Goal: Task Accomplishment & Management: Manage account settings

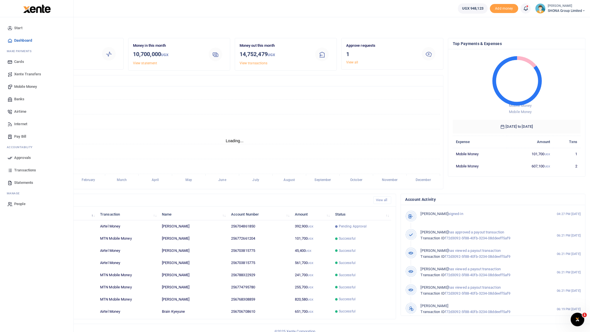
click at [24, 87] on span "Mobile Money" at bounding box center [25, 87] width 23 height 6
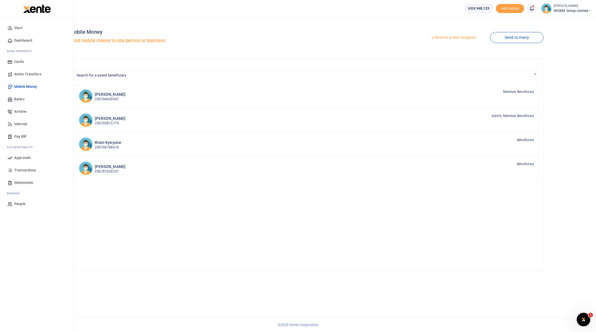
click at [16, 156] on span "Approvals" at bounding box center [22, 158] width 17 height 6
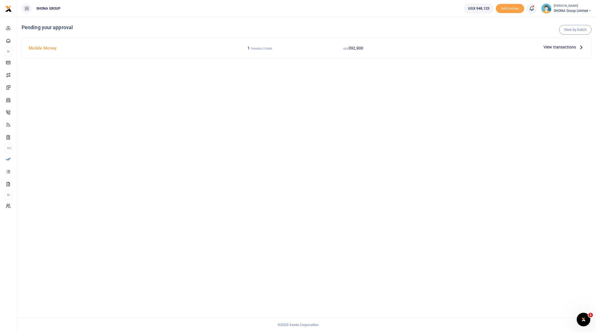
click at [580, 47] on icon at bounding box center [581, 47] width 6 height 6
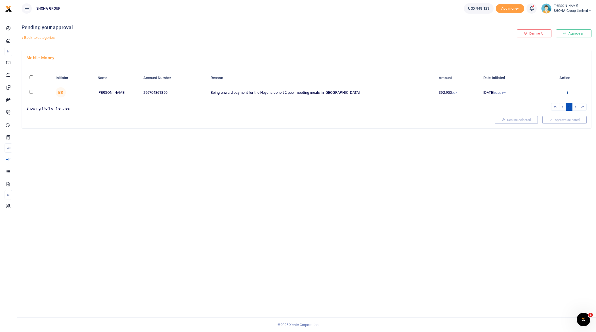
click at [567, 90] on icon at bounding box center [567, 92] width 4 height 4
click at [558, 100] on link "Approve" at bounding box center [546, 101] width 45 height 8
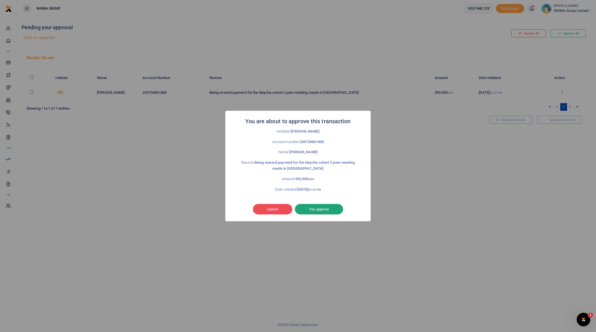
click at [316, 211] on button "Yes approve" at bounding box center [319, 209] width 48 height 11
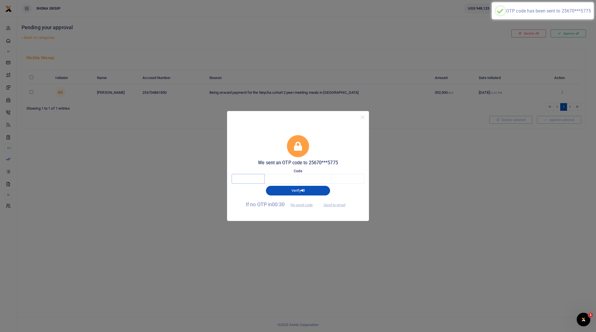
click at [244, 180] on input "text" at bounding box center [247, 179] width 33 height 10
type input "3"
type input "9"
type input "8"
